Goal: Task Accomplishment & Management: Use online tool/utility

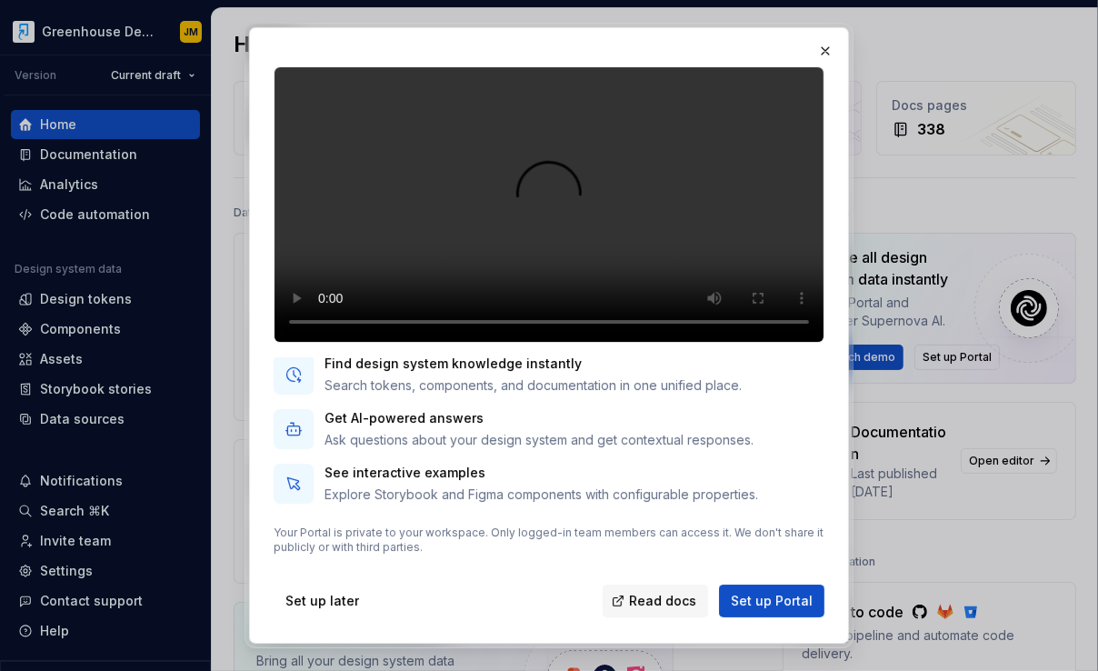
scroll to position [138, 0]
click at [826, 43] on button "button" at bounding box center [825, 50] width 25 height 25
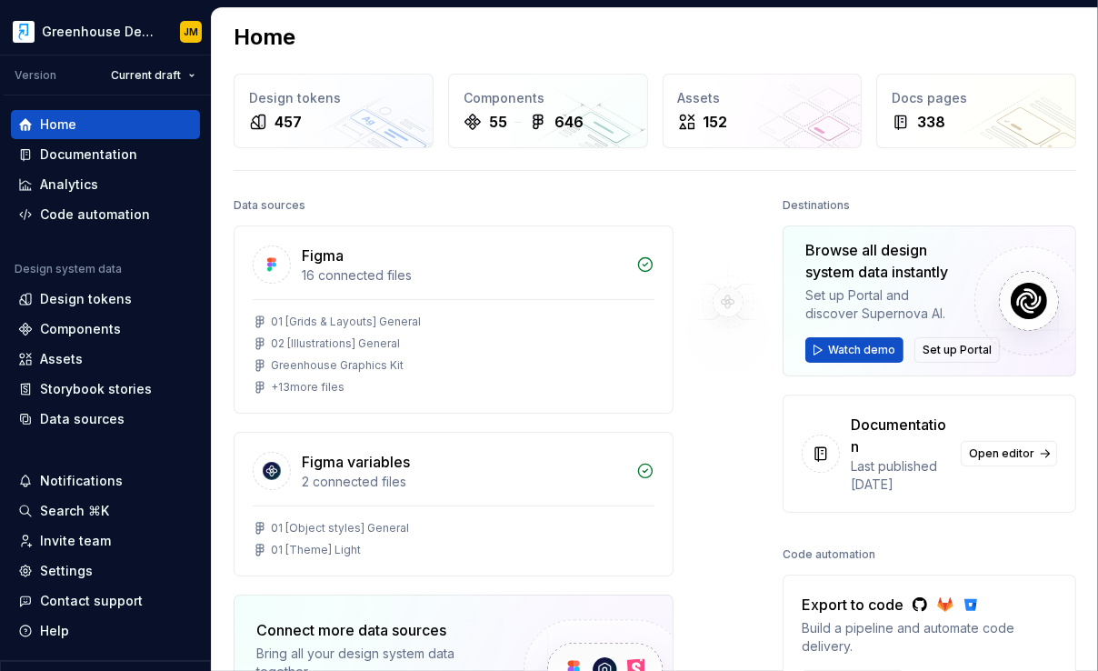
scroll to position [9, 0]
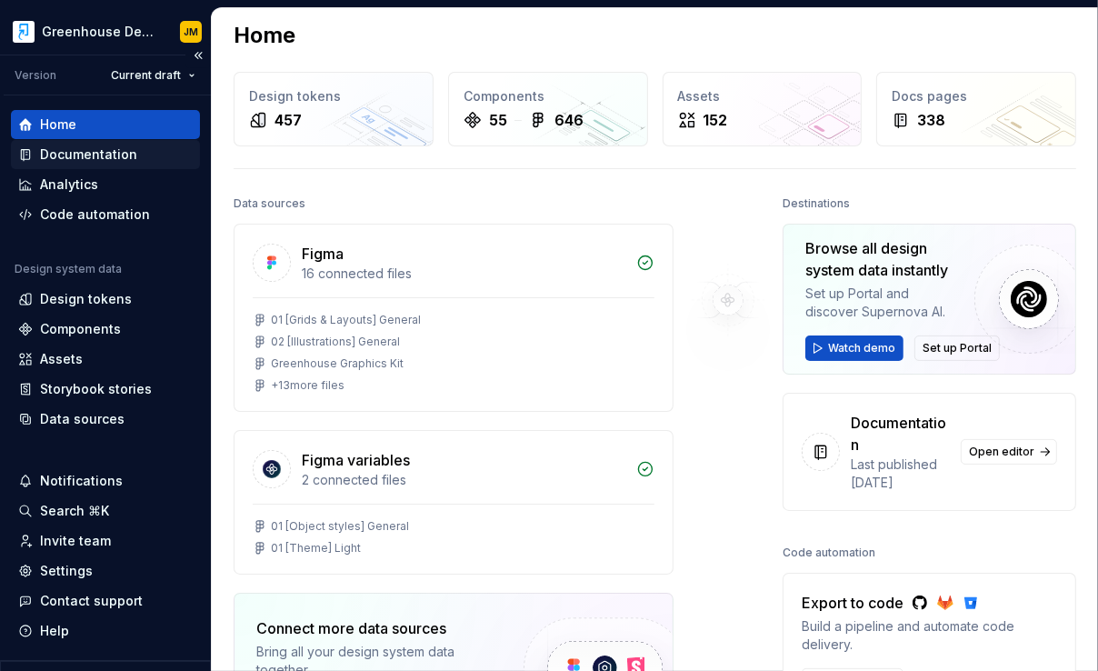
click at [103, 155] on div "Documentation" at bounding box center [88, 154] width 97 height 18
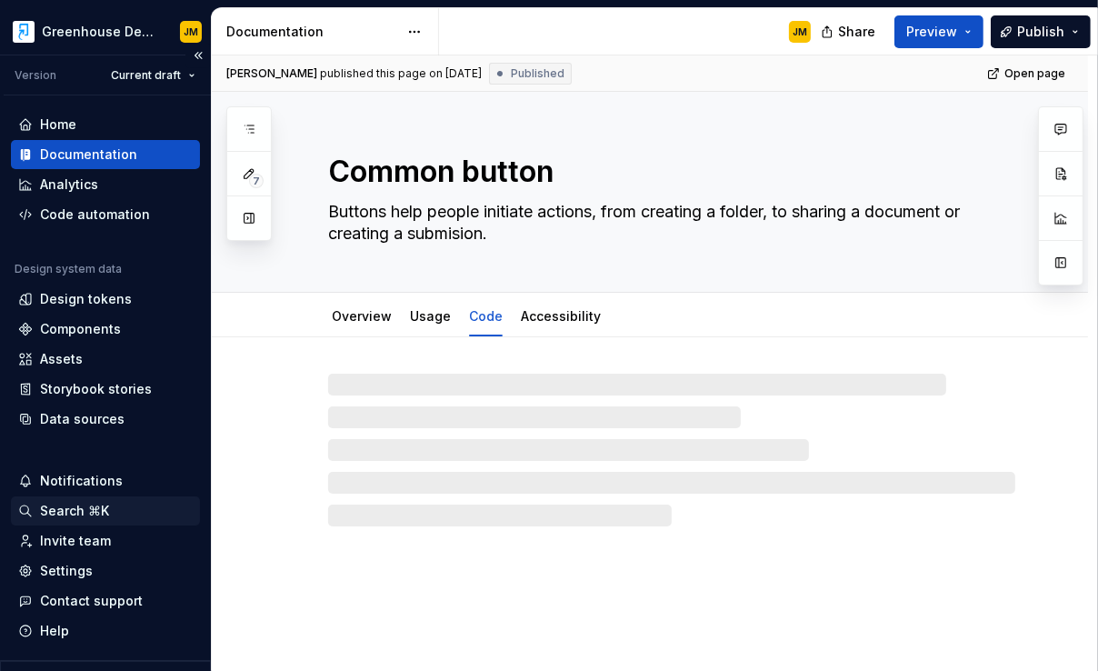
scroll to position [45, 0]
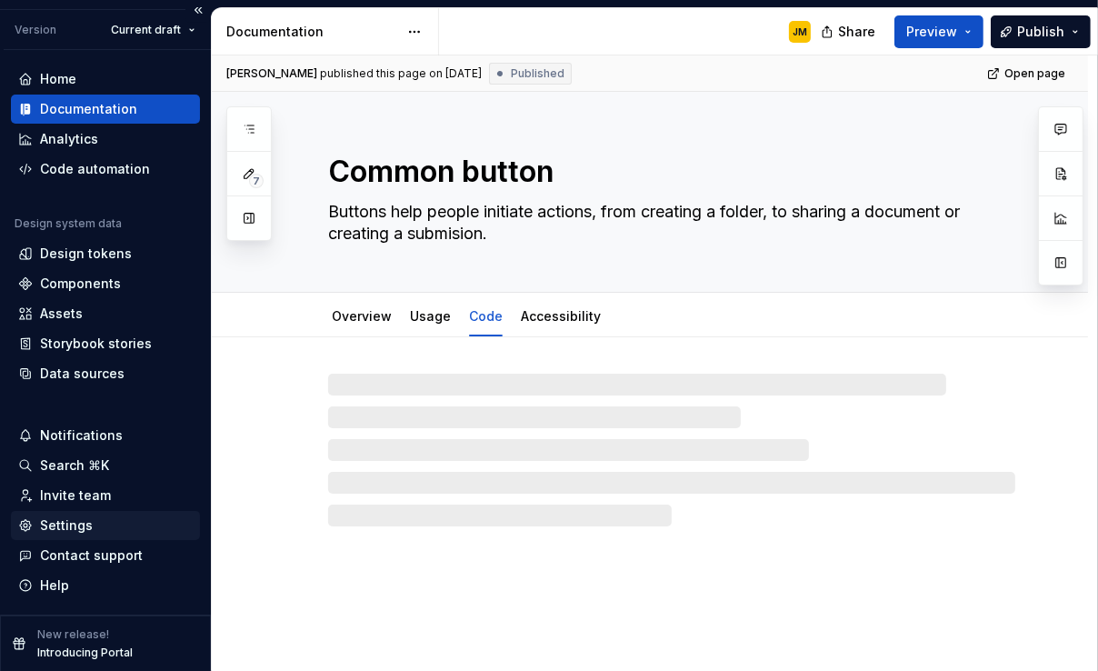
click at [64, 523] on div "Settings" at bounding box center [66, 525] width 53 height 18
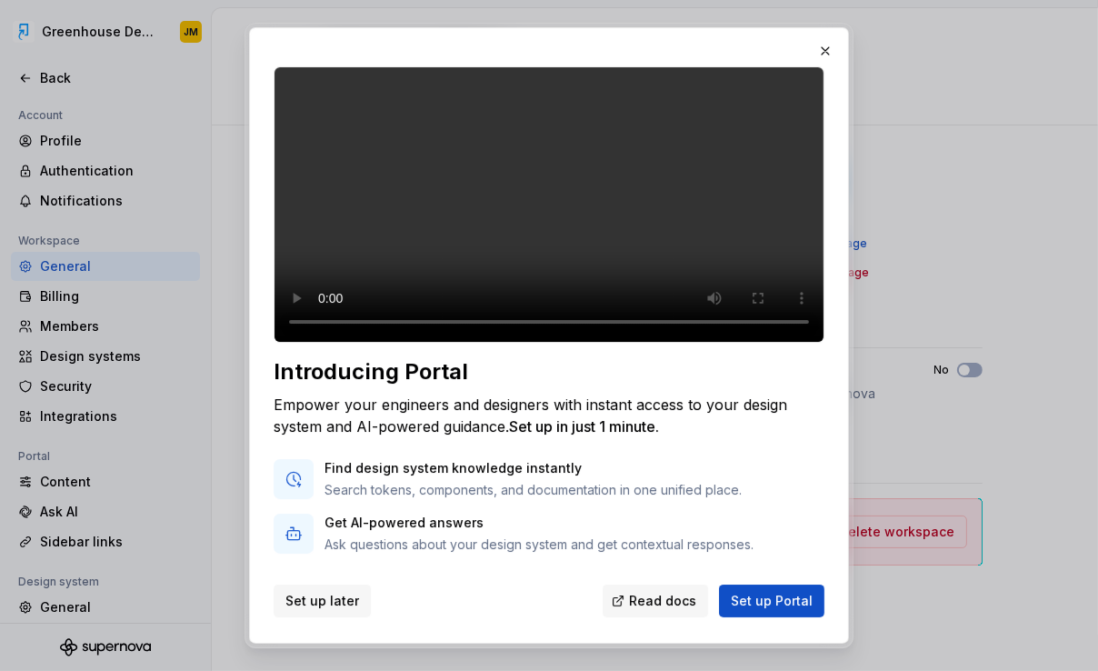
click at [324, 599] on span "Set up later" at bounding box center [322, 601] width 74 height 18
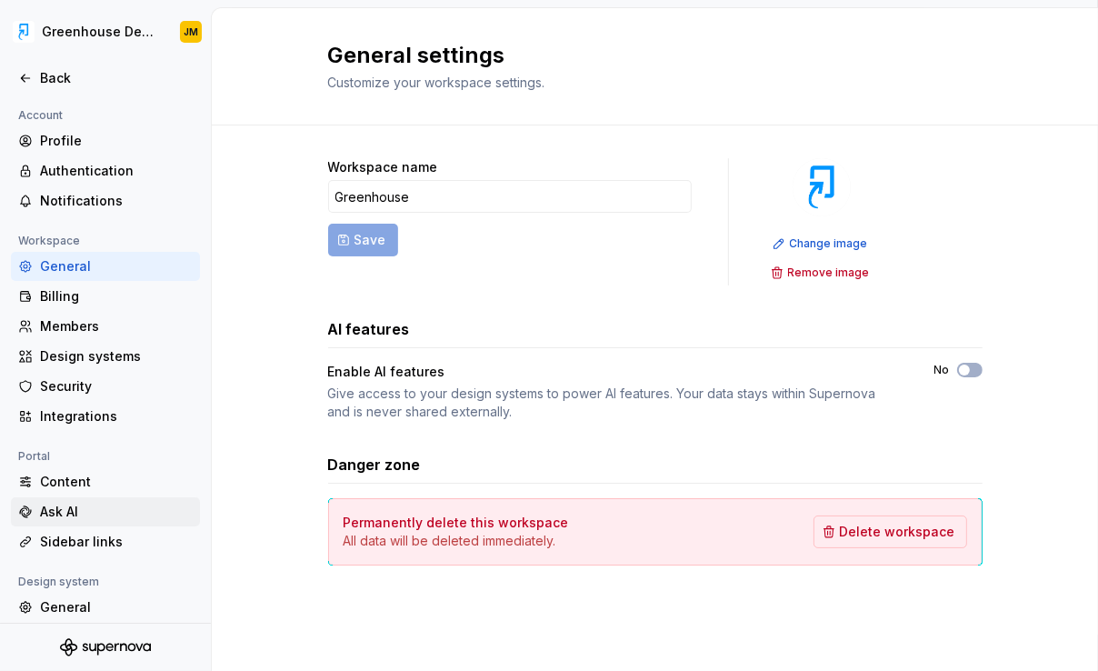
click at [54, 514] on div "Ask AI" at bounding box center [116, 512] width 153 height 18
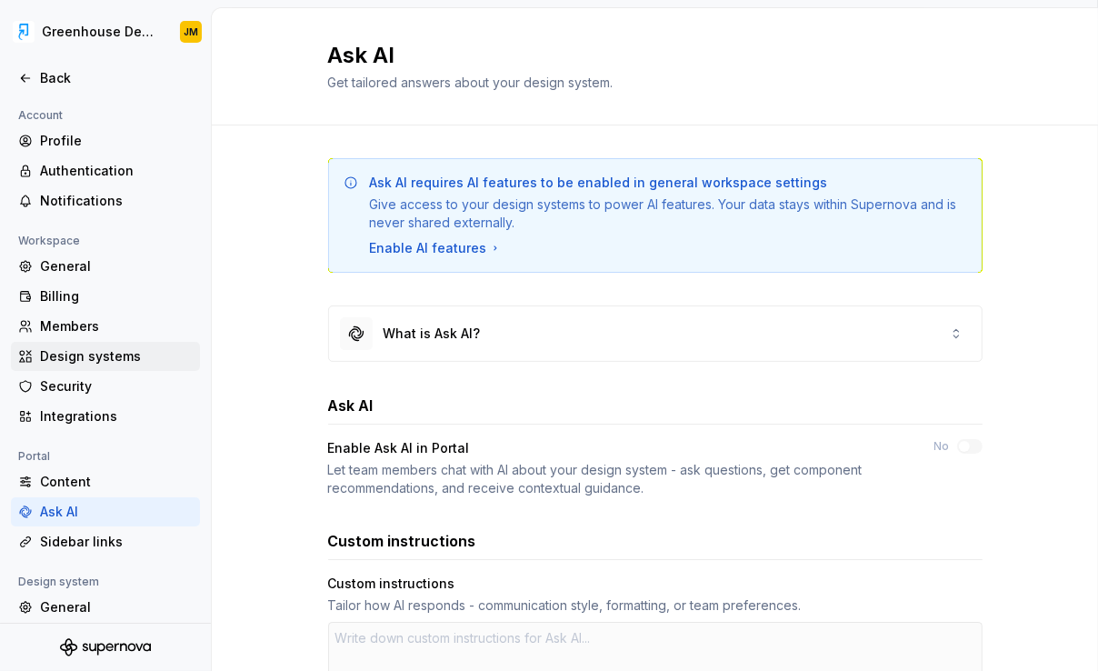
click at [69, 356] on div "Design systems" at bounding box center [116, 356] width 153 height 18
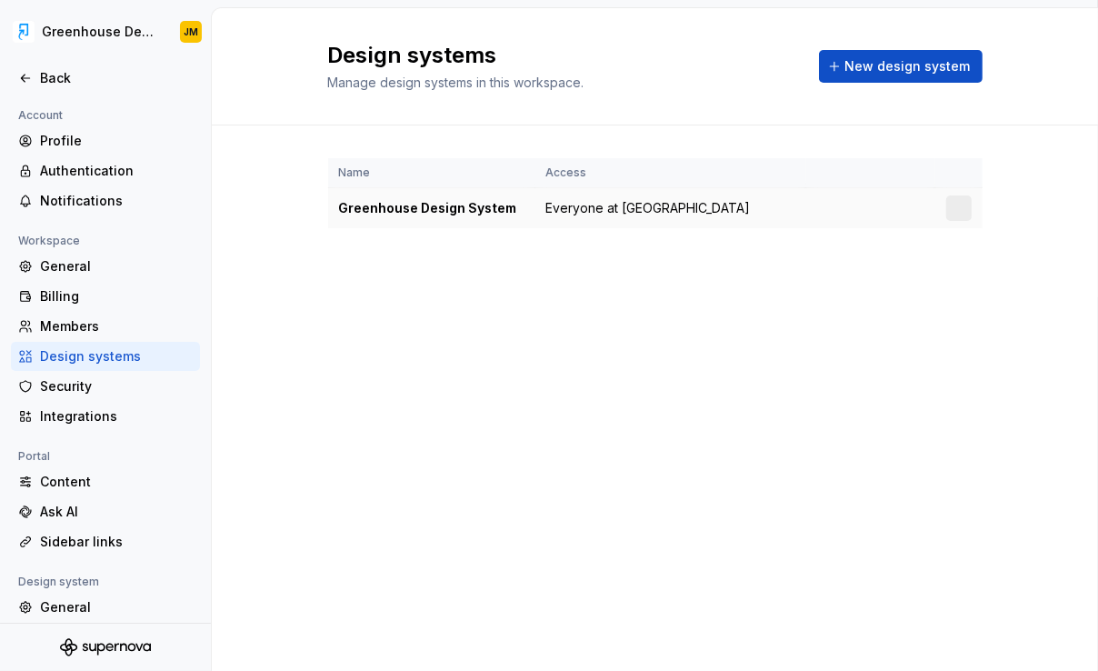
click at [466, 212] on div "Greenhouse Design System" at bounding box center [431, 208] width 185 height 18
click at [961, 206] on html "Greenhouse Design System JM Back Account Profile Authentication Notifications W…" at bounding box center [549, 335] width 1098 height 671
click at [733, 299] on html "Greenhouse Design System JM Back Account Profile Authentication Notifications W…" at bounding box center [549, 335] width 1098 height 671
click at [95, 596] on div "General" at bounding box center [105, 607] width 189 height 29
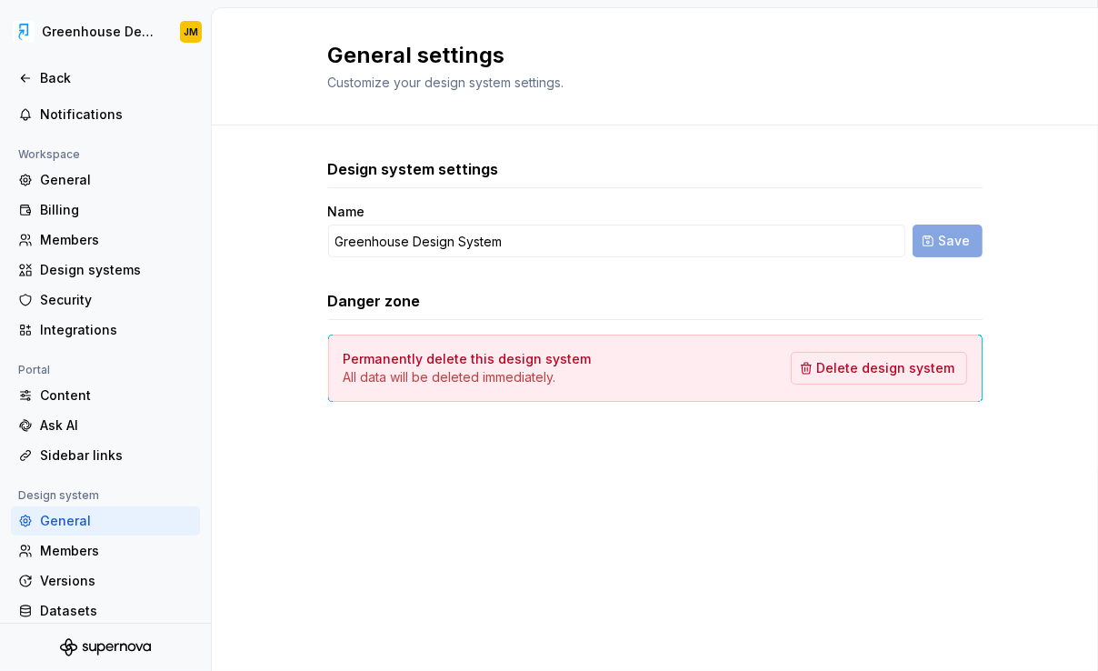
scroll to position [129, 0]
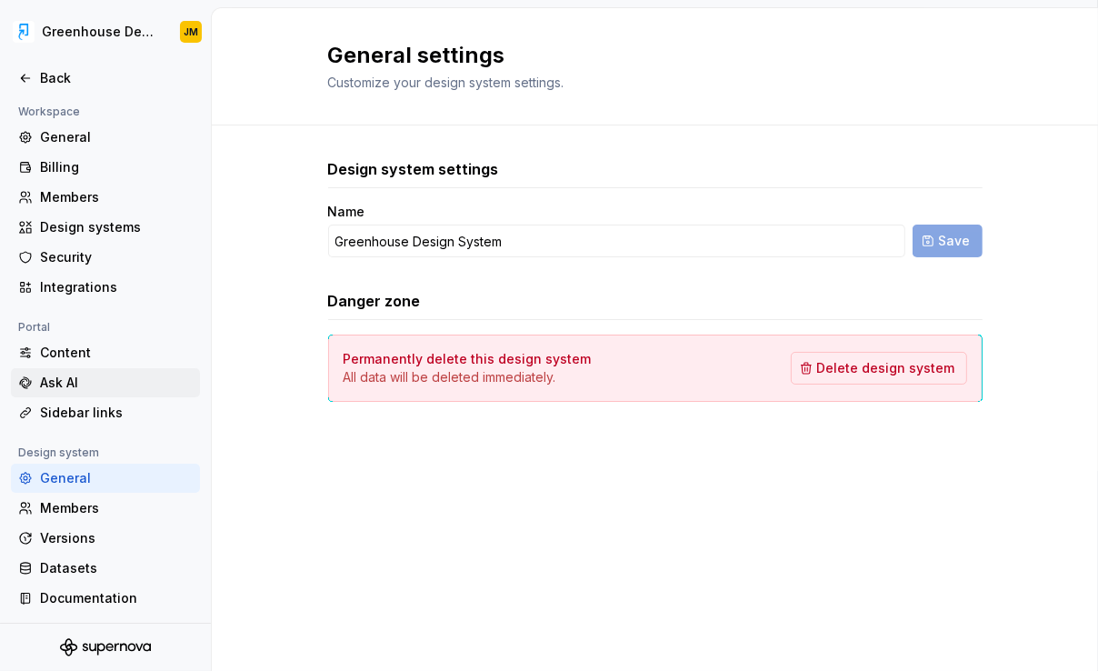
click at [66, 388] on div "Ask AI" at bounding box center [116, 383] width 153 height 18
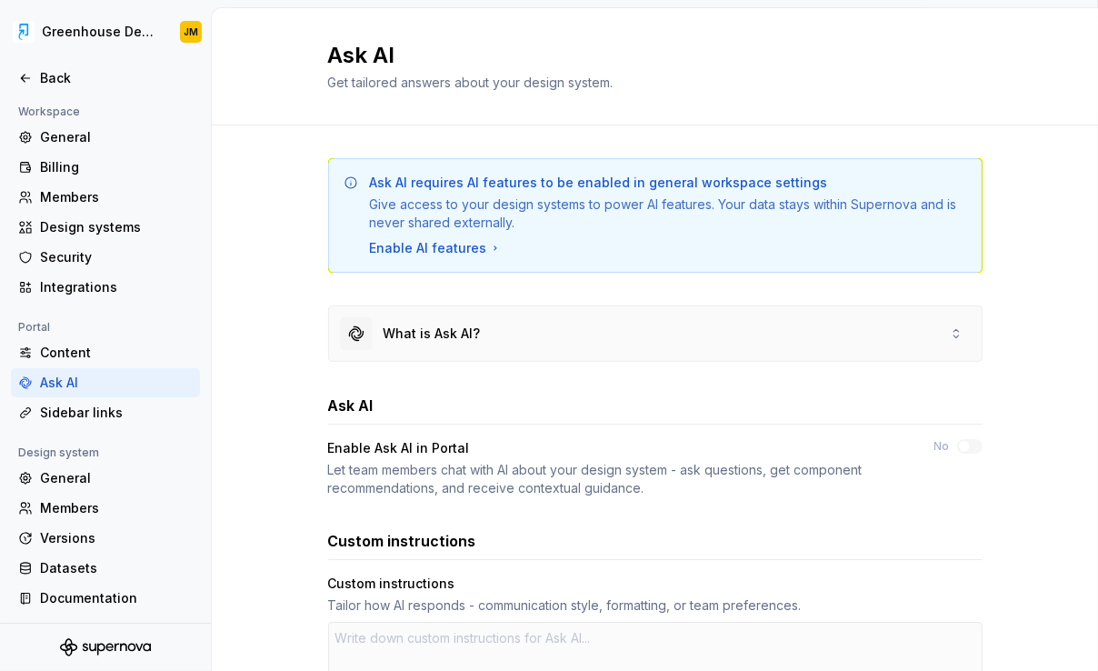
click at [471, 328] on div "What is Ask AI?" at bounding box center [432, 333] width 97 height 18
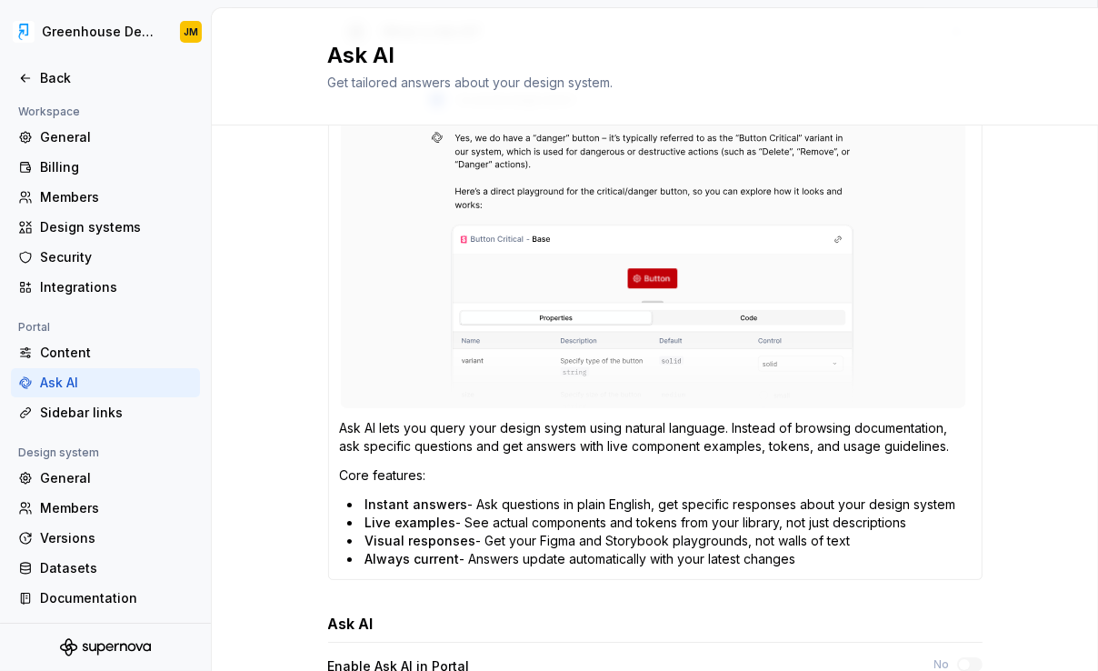
scroll to position [301, 0]
type textarea "*"
